Goal: Go to known website

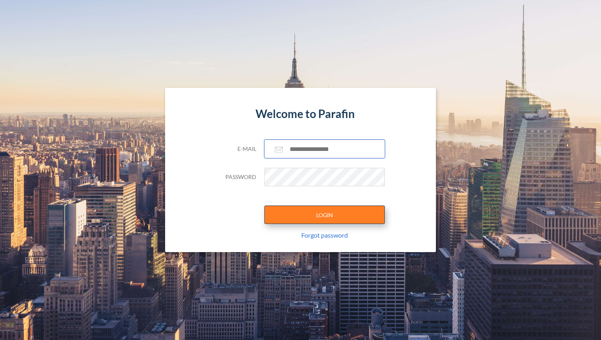
type input "**********"
click at [314, 216] on button "LOGIN" at bounding box center [324, 215] width 121 height 18
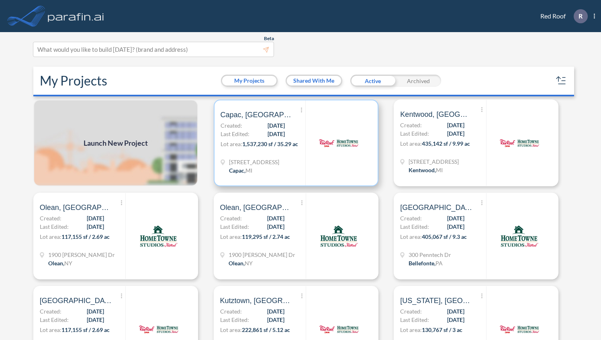
click at [240, 117] on span "Capac, [GEOGRAPHIC_DATA]" at bounding box center [257, 115] width 72 height 10
